Goal: Find specific page/section: Locate a particular part of the current website

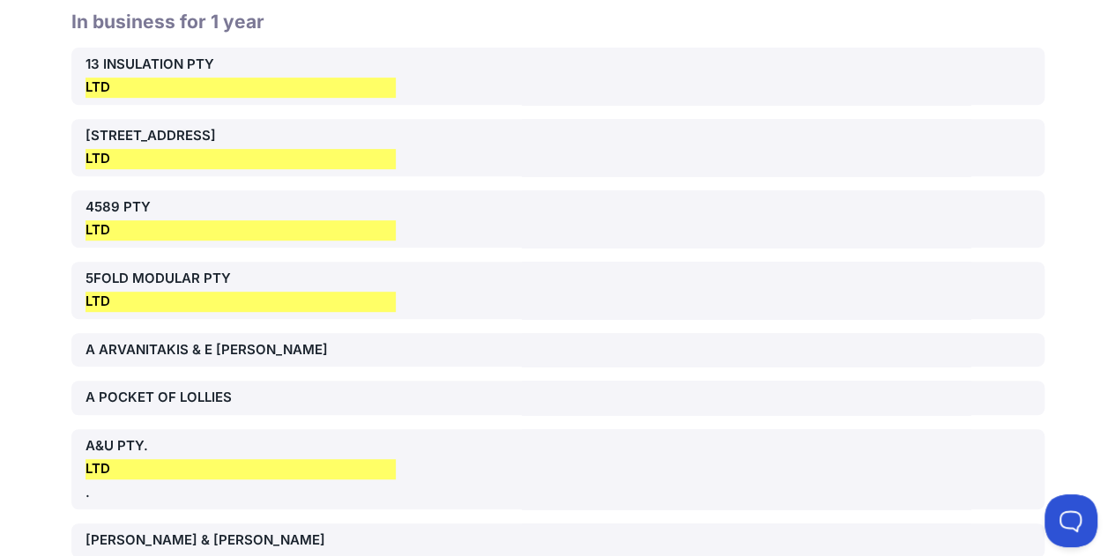
drag, startPoint x: 192, startPoint y: 272, endPoint x: 219, endPoint y: 251, distance: 34.0
click at [192, 272] on div "5FOLD MODULAR PTY LTD" at bounding box center [241, 290] width 310 height 43
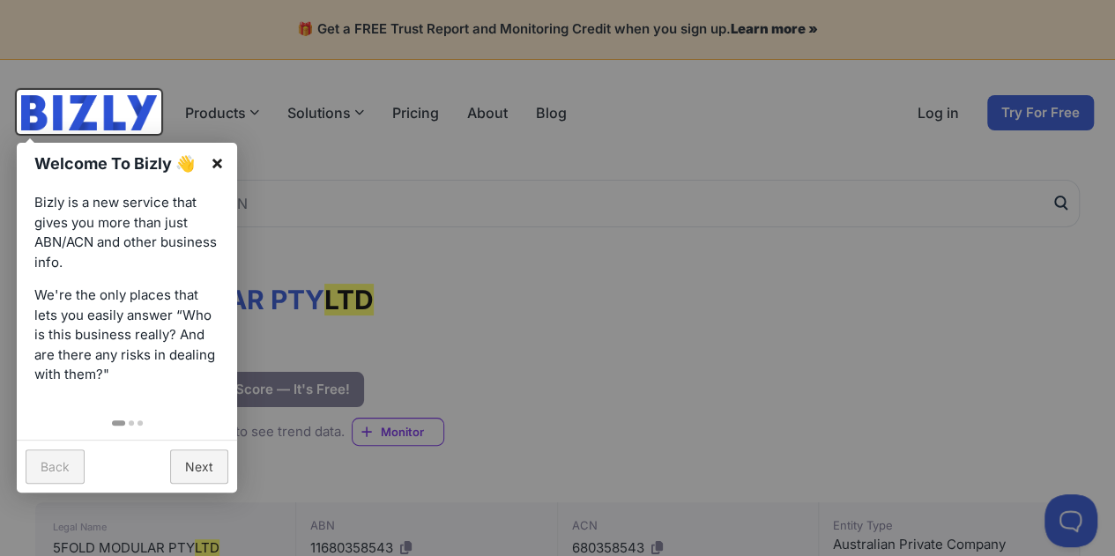
click at [219, 167] on link "×" at bounding box center [217, 163] width 40 height 40
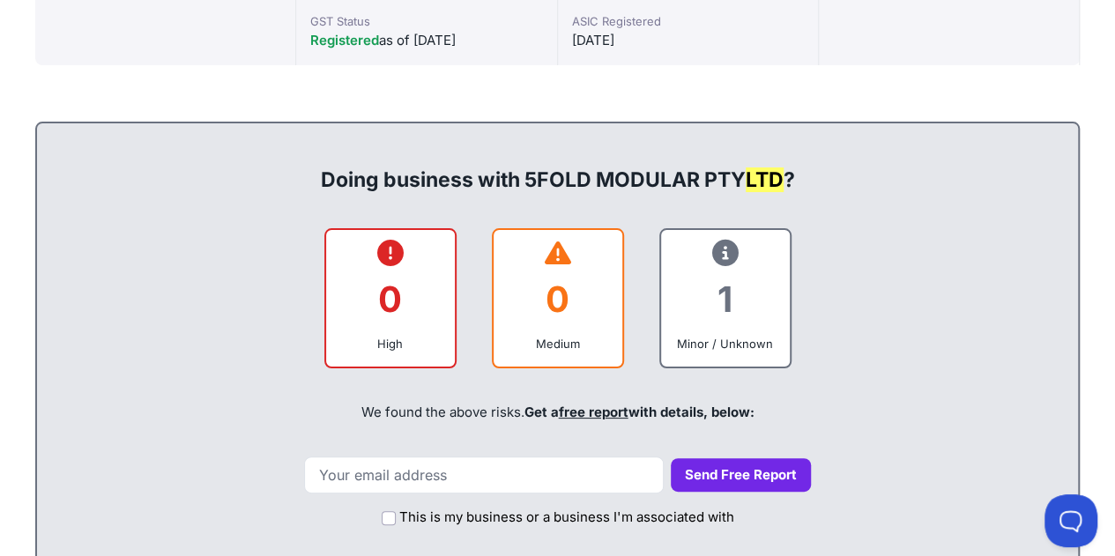
scroll to position [88, 0]
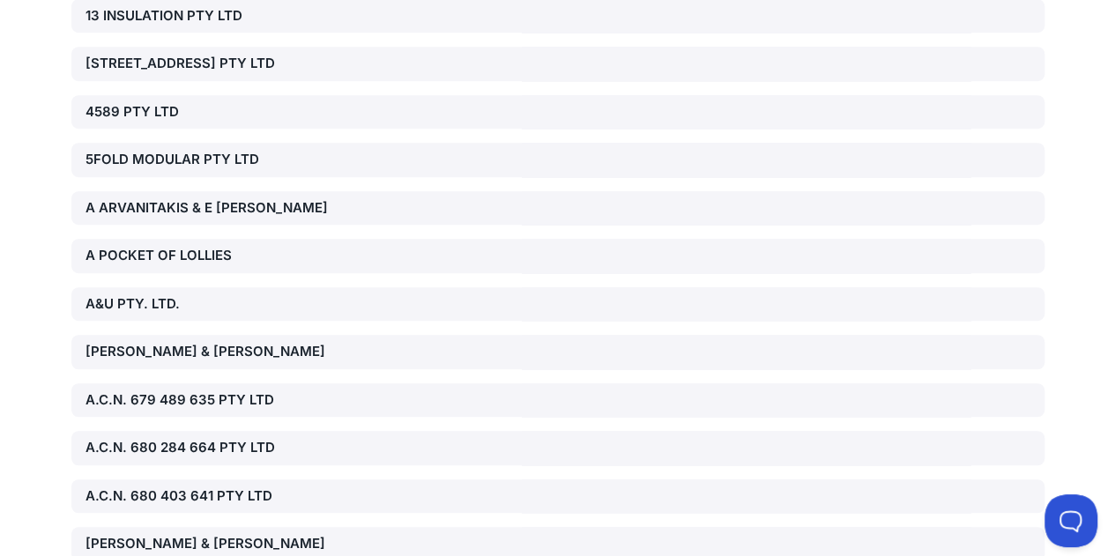
scroll to position [264, 0]
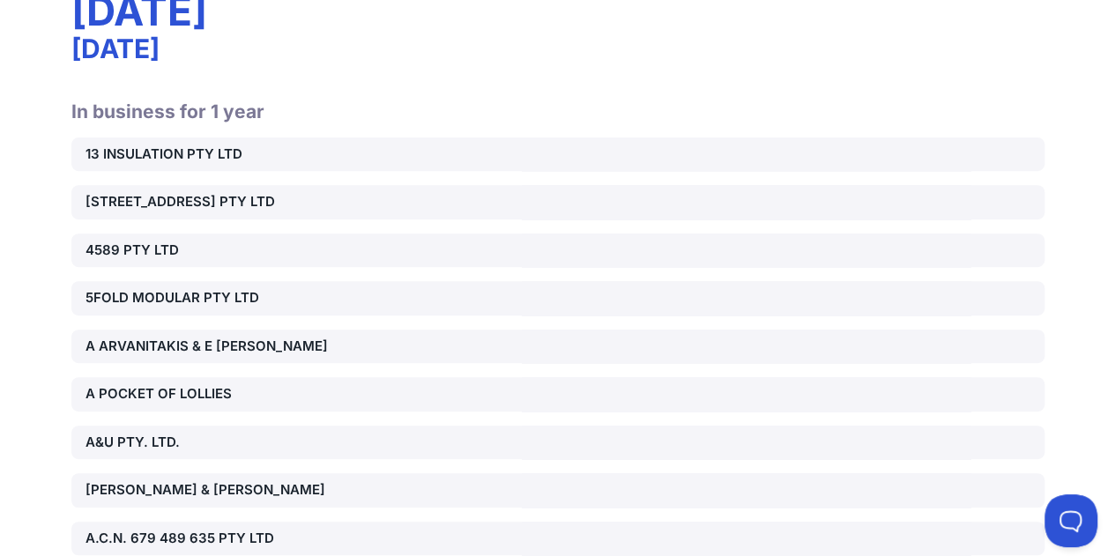
drag, startPoint x: 234, startPoint y: 296, endPoint x: 243, endPoint y: 293, distance: 10.3
click at [234, 296] on div "5FOLD MODULAR PTY LTD" at bounding box center [241, 298] width 310 height 20
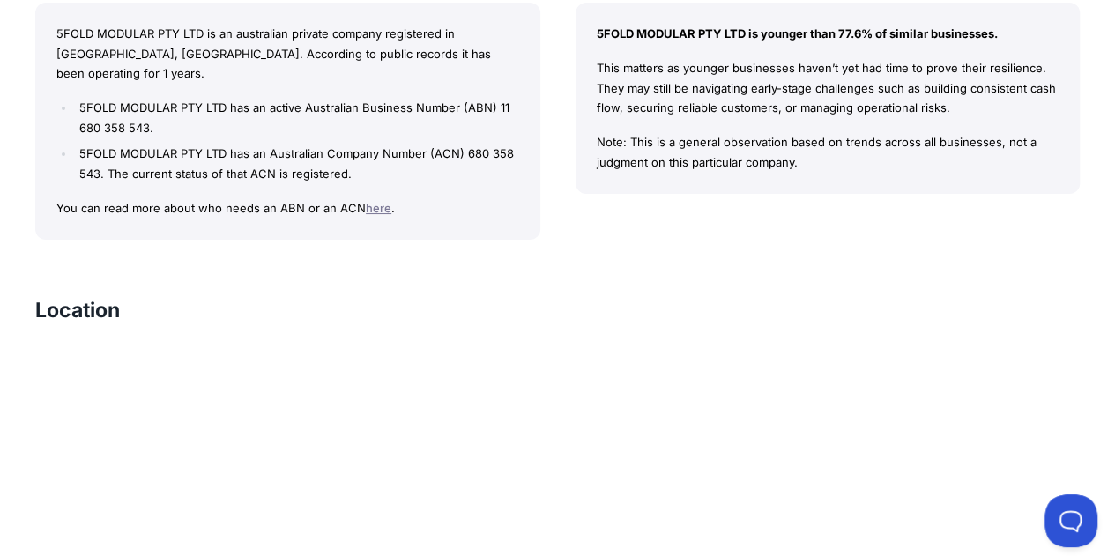
scroll to position [2116, 0]
